Goal: Task Accomplishment & Management: Use online tool/utility

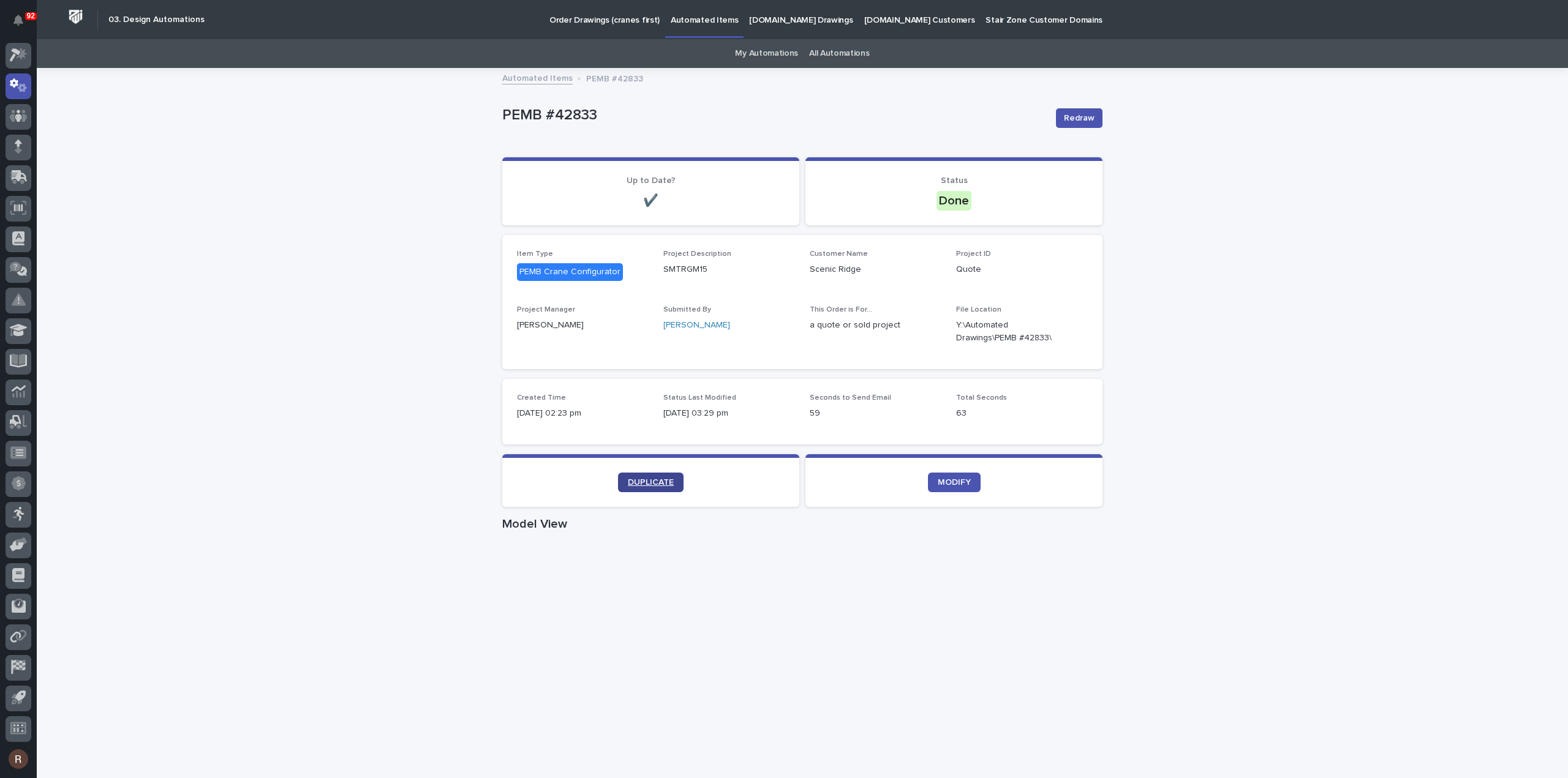
click at [631, 482] on span "DUPLICATE" at bounding box center [651, 483] width 46 height 9
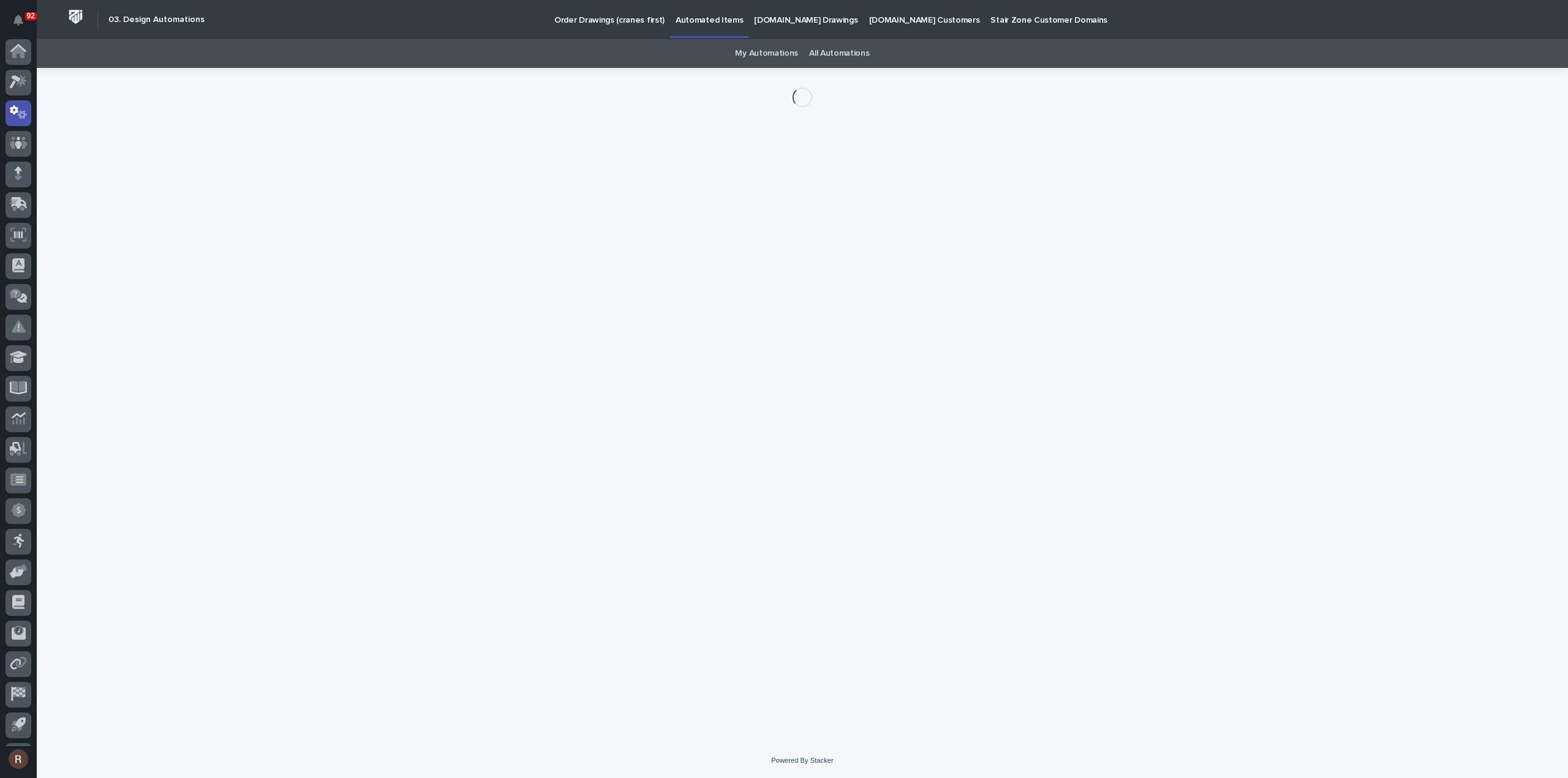
scroll to position [27, 0]
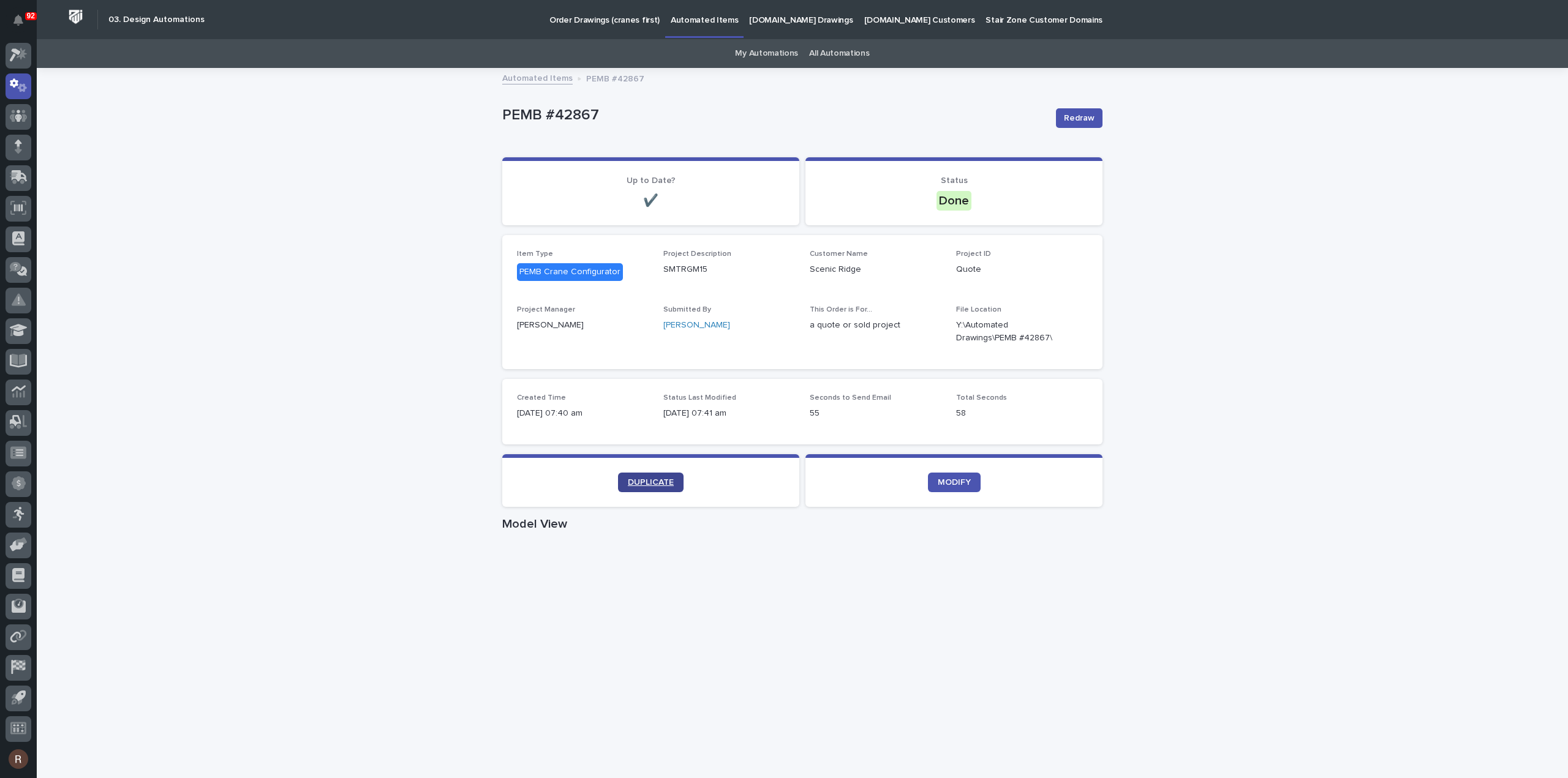
click at [652, 486] on span "DUPLICATE" at bounding box center [651, 483] width 46 height 9
click at [657, 477] on link "DUPLICATE" at bounding box center [651, 482] width 66 height 19
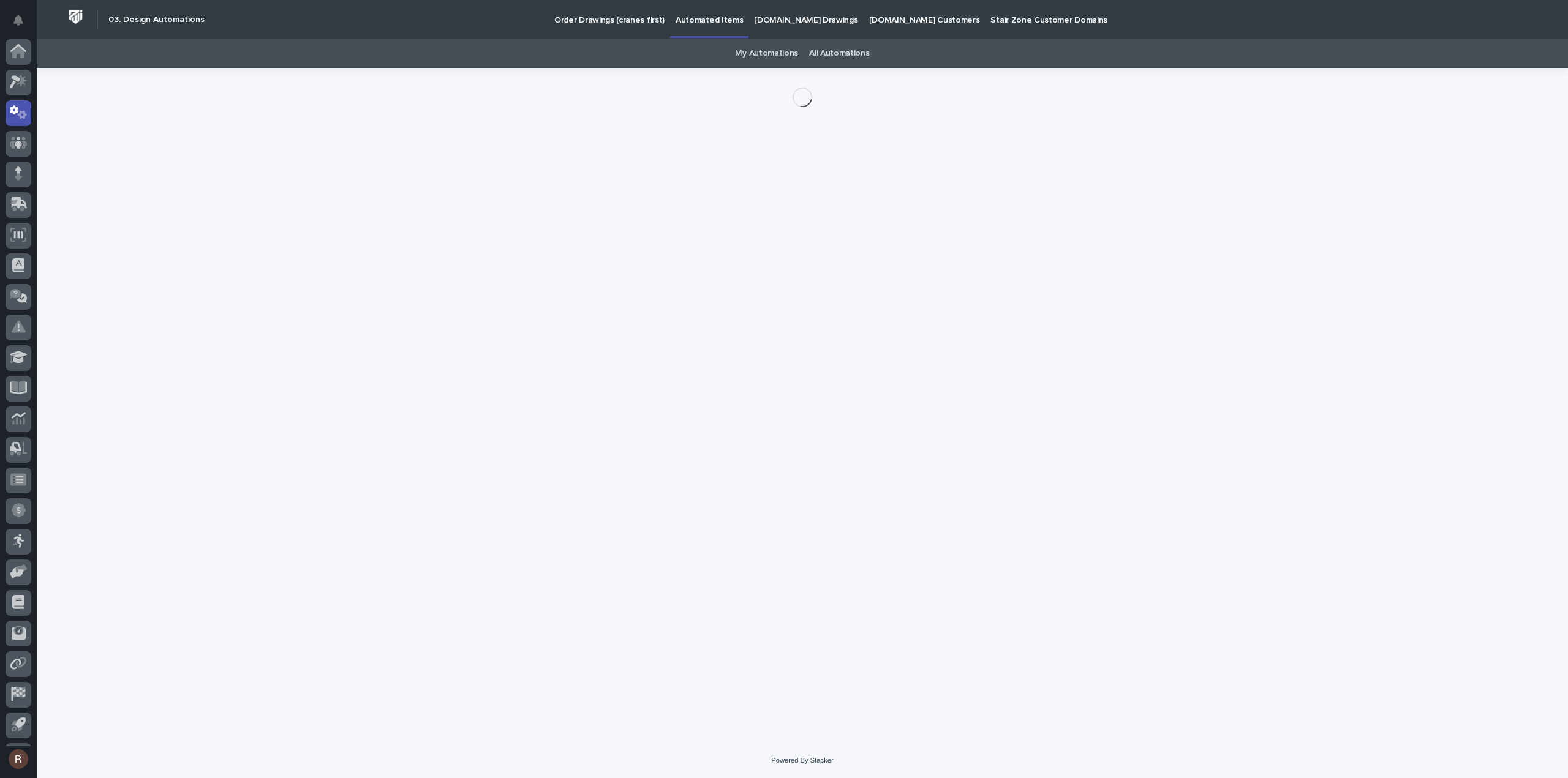
scroll to position [27, 0]
